Goal: Check status: Check status

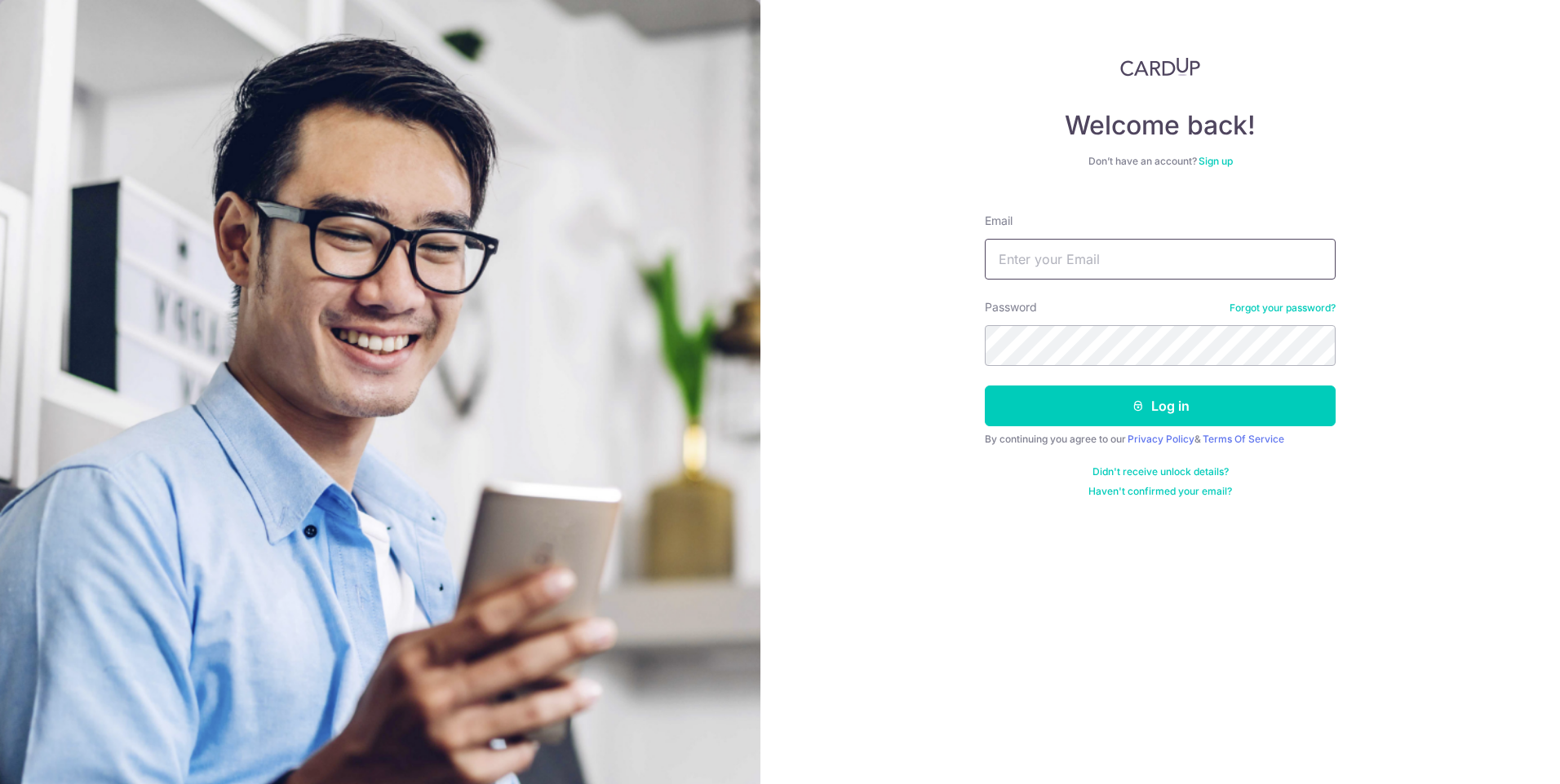
click at [1079, 261] on input "Email" at bounding box center [1160, 258] width 351 height 40
type input "[PERSON_NAME][EMAIL_ADDRESS][DOMAIN_NAME]"
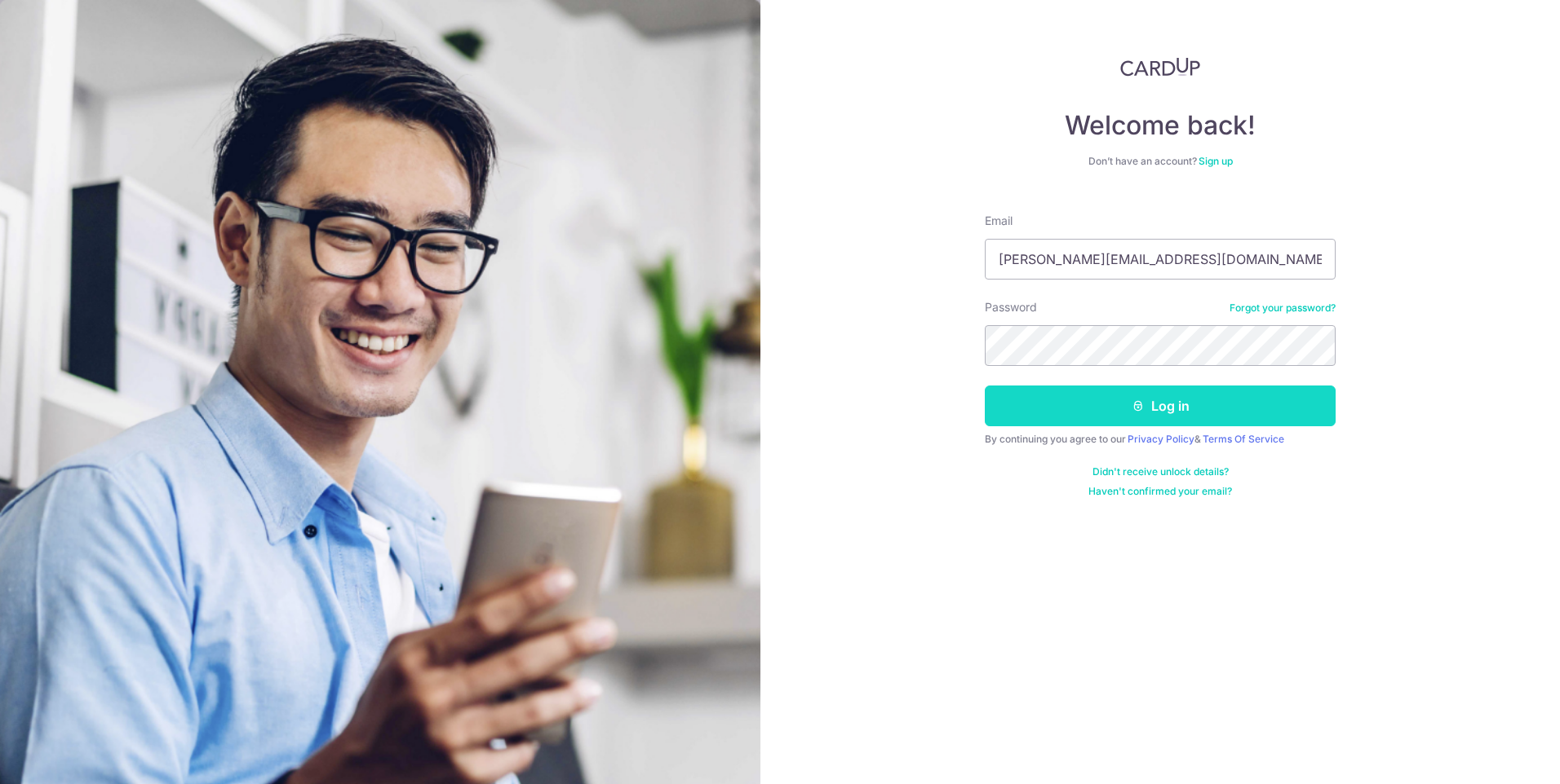
click at [1155, 407] on button "Log in" at bounding box center [1160, 405] width 351 height 40
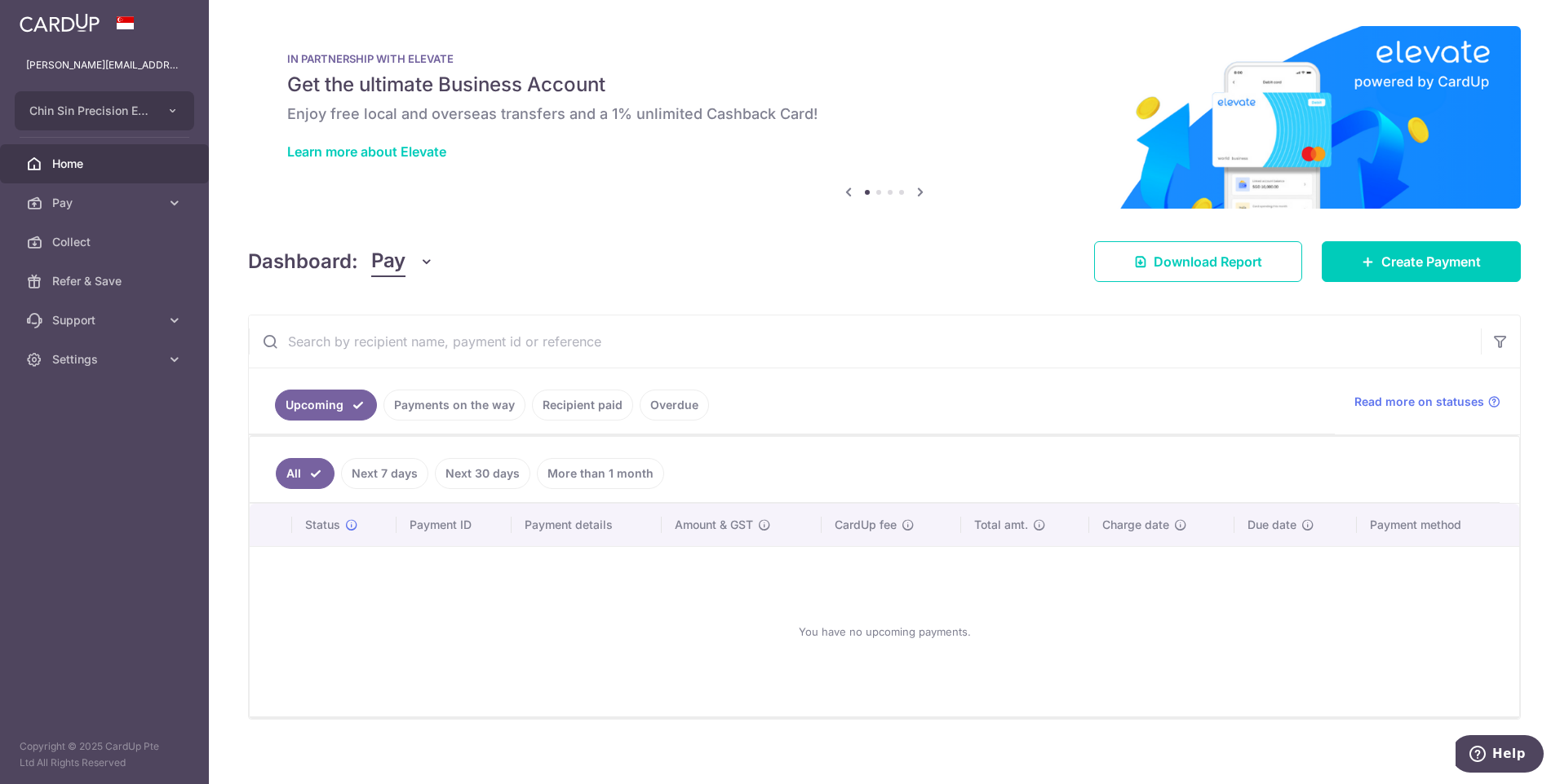
click at [458, 402] on link "Payments on the way" at bounding box center [455, 404] width 142 height 31
